Goal: Find specific page/section: Find specific page/section

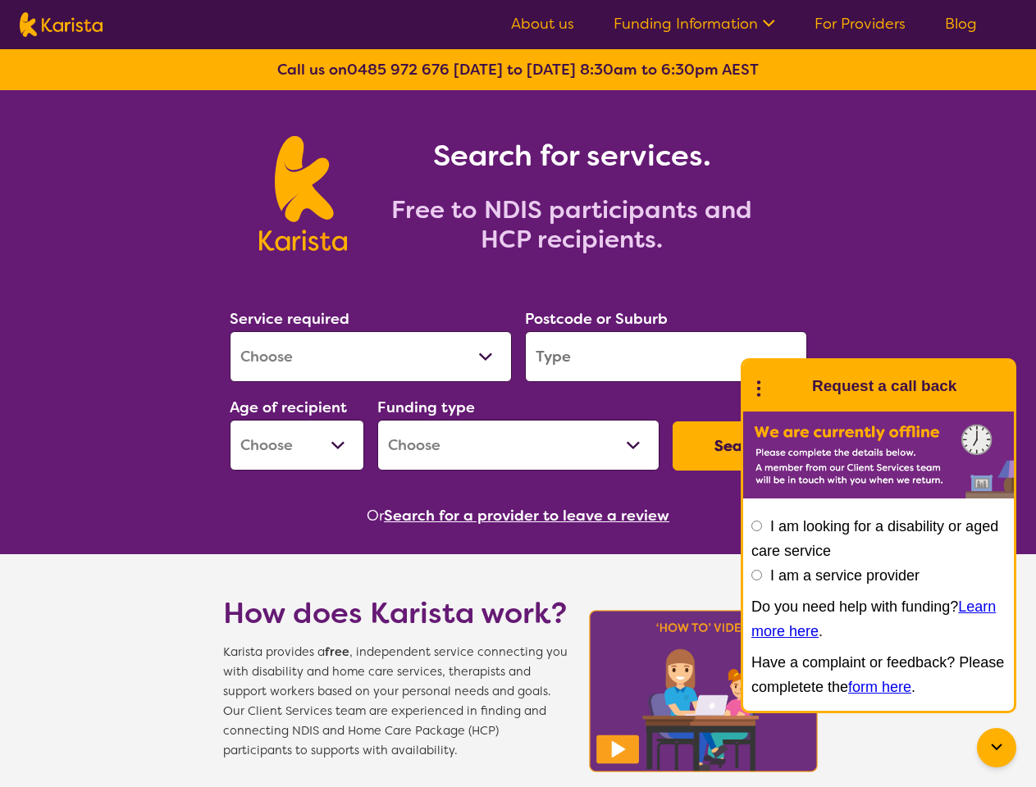
click at [695, 24] on link "Funding Information" at bounding box center [694, 24] width 162 height 20
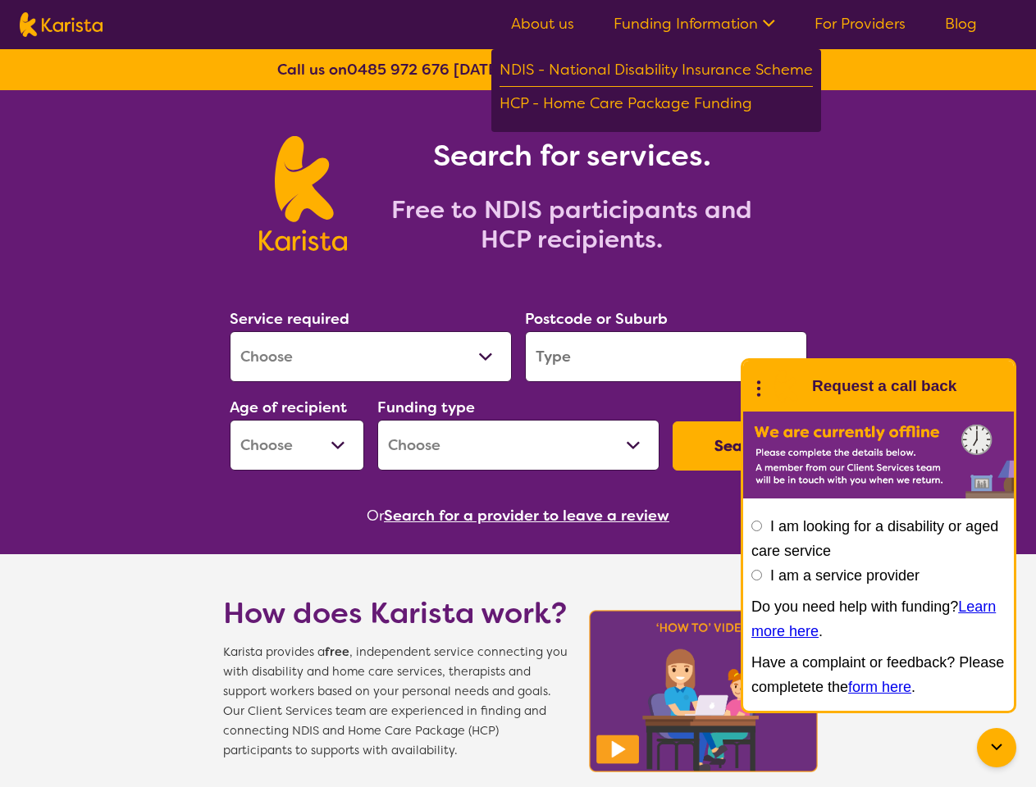
click at [740, 446] on button "Search" at bounding box center [739, 445] width 134 height 49
click at [530, 516] on button "Search for a provider to leave a review" at bounding box center [526, 515] width 285 height 25
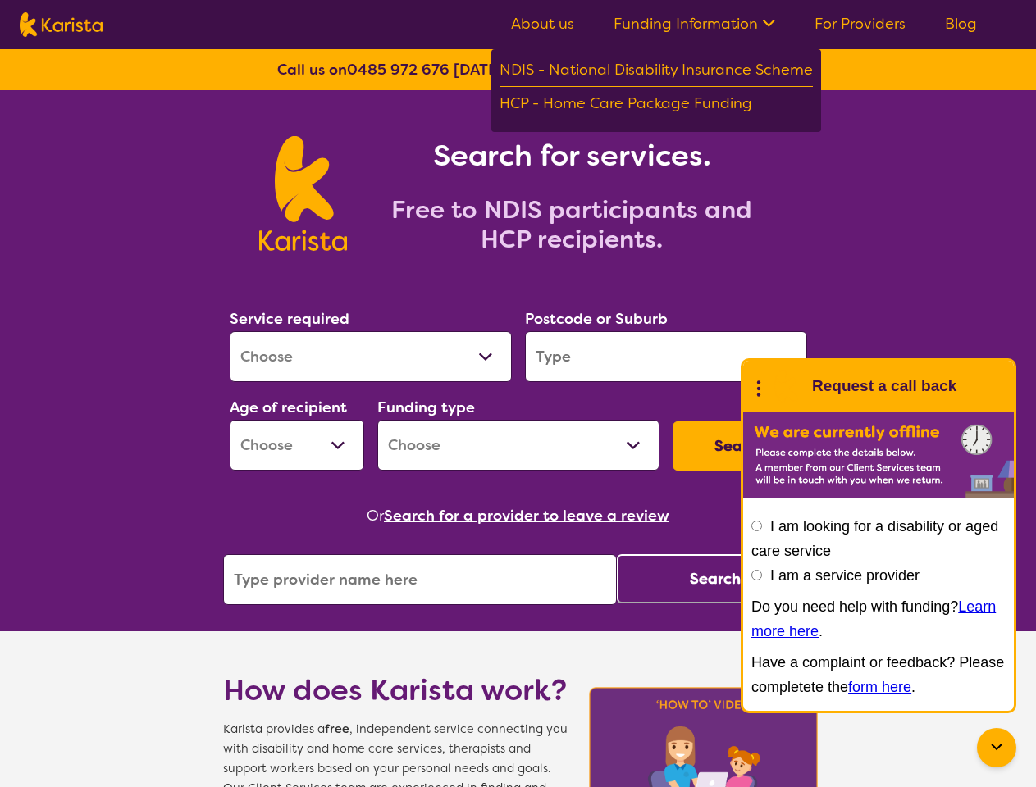
click at [996, 748] on icon at bounding box center [996, 748] width 20 height 20
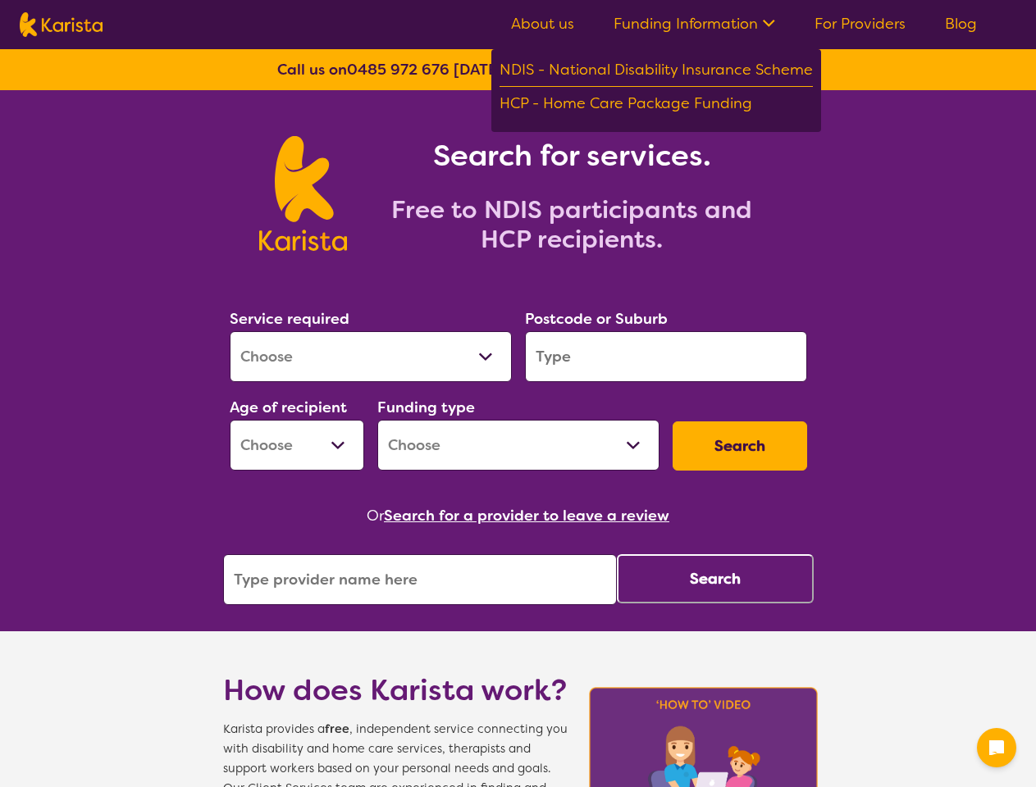
click at [758, 386] on div "Postcode or Suburb" at bounding box center [665, 344] width 295 height 89
click at [756, 526] on div "Or Search for a provider to leave a review" at bounding box center [518, 515] width 590 height 25
click at [756, 575] on button "Search" at bounding box center [715, 578] width 197 height 49
